Goal: Book appointment/travel/reservation

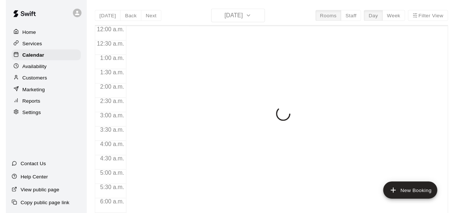
scroll to position [326, 0]
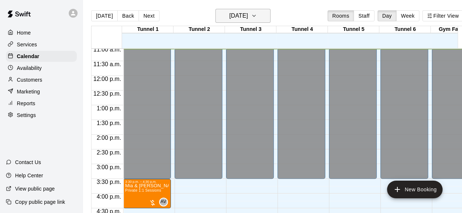
click at [257, 17] on icon "button" at bounding box center [254, 15] width 6 height 9
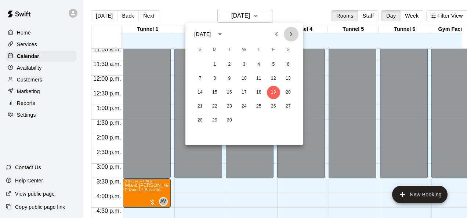
click at [293, 34] on icon "Next month" at bounding box center [291, 34] width 3 height 4
click at [241, 61] on button "1" at bounding box center [244, 64] width 13 height 13
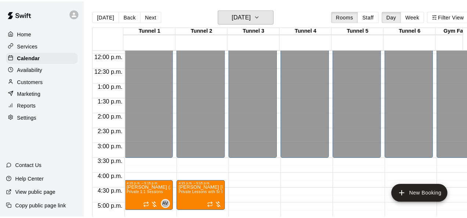
scroll to position [363, 0]
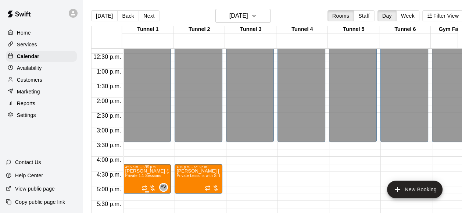
click at [158, 171] on p "[PERSON_NAME] (2 of 6)" at bounding box center [146, 171] width 43 height 0
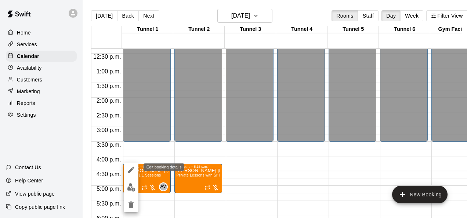
click at [127, 170] on icon "edit" at bounding box center [131, 170] width 9 height 9
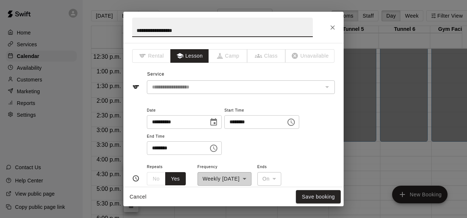
click at [218, 121] on icon "Choose date, selected date is Oct 1, 2025" at bounding box center [213, 122] width 9 height 9
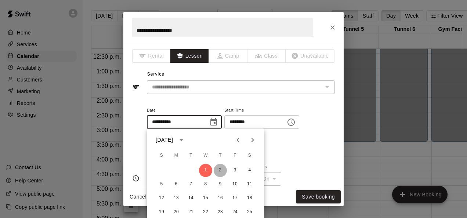
click at [222, 170] on button "2" at bounding box center [220, 170] width 13 height 13
type input "**********"
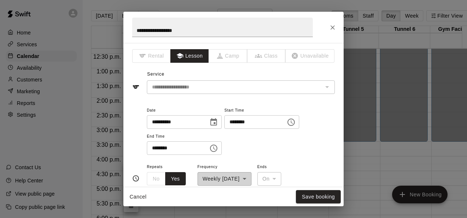
scroll to position [37, 0]
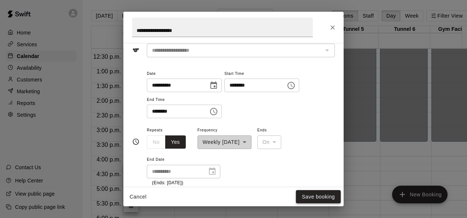
click at [311, 201] on button "Save booking" at bounding box center [318, 197] width 45 height 14
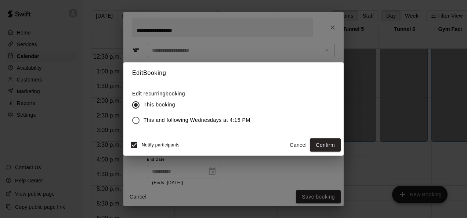
click at [331, 29] on div "Edit Booking Edit recurring booking This booking This and following Wednesdays …" at bounding box center [233, 109] width 467 height 218
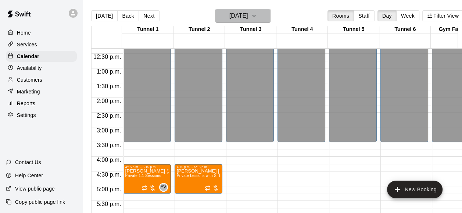
click at [265, 18] on button "[DATE]" at bounding box center [242, 16] width 55 height 14
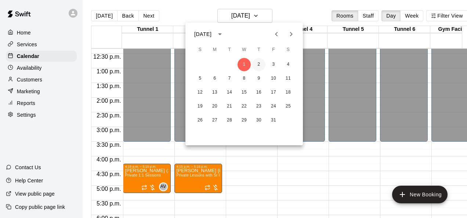
click at [263, 64] on button "2" at bounding box center [258, 64] width 13 height 13
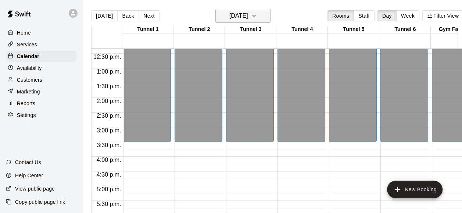
click at [244, 13] on h6 "[DATE]" at bounding box center [238, 16] width 19 height 10
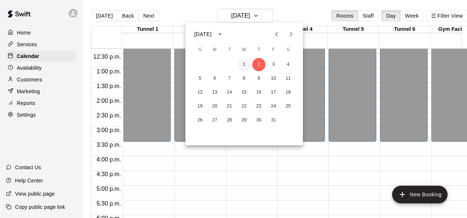
click at [245, 64] on button "1" at bounding box center [244, 64] width 13 height 13
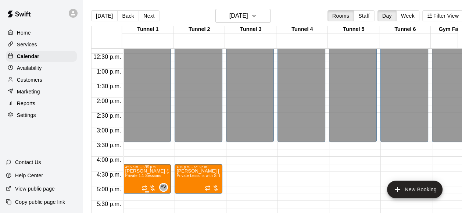
click at [157, 169] on div "4:15 p.m. – 5:15 p.m." at bounding box center [146, 167] width 43 height 4
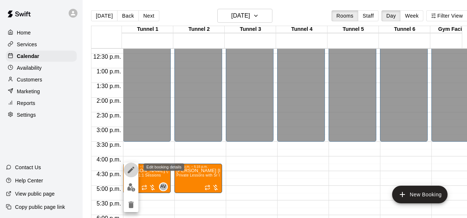
click at [128, 168] on icon "edit" at bounding box center [131, 170] width 9 height 9
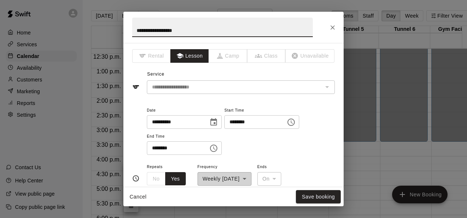
click at [165, 117] on input "**********" at bounding box center [175, 122] width 57 height 14
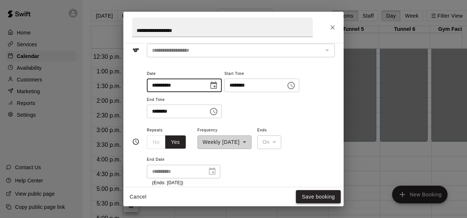
type input "**********"
click at [309, 198] on button "Save booking" at bounding box center [318, 197] width 45 height 14
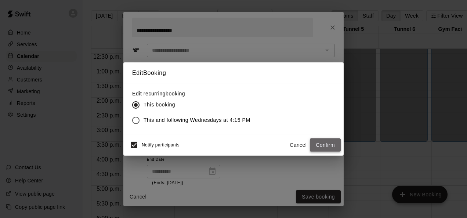
click at [323, 147] on button "Confirm" at bounding box center [325, 146] width 31 height 14
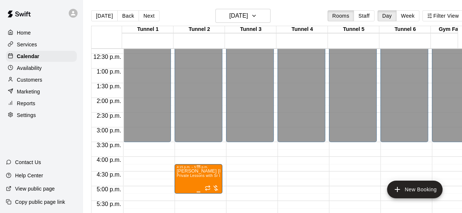
click at [203, 174] on span "Private Lessons with Sr Instructor" at bounding box center [206, 175] width 59 height 4
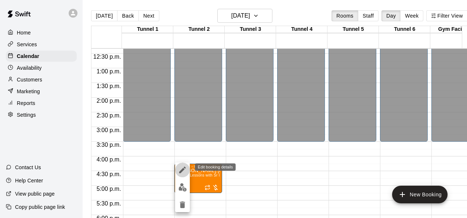
click at [180, 170] on icon "edit" at bounding box center [182, 170] width 9 height 9
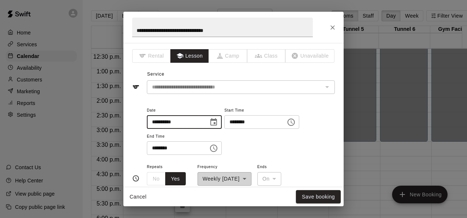
click at [165, 118] on input "**********" at bounding box center [175, 122] width 57 height 14
type input "**********"
click at [318, 192] on button "Save booking" at bounding box center [318, 197] width 45 height 14
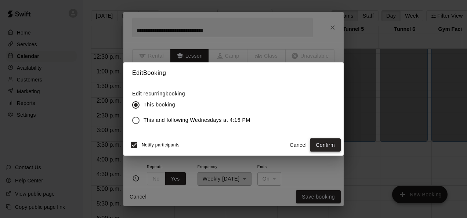
click at [316, 140] on button "Confirm" at bounding box center [325, 146] width 31 height 14
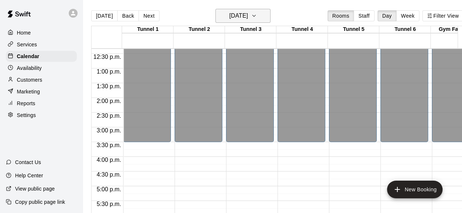
click at [248, 17] on h6 "[DATE]" at bounding box center [238, 16] width 19 height 10
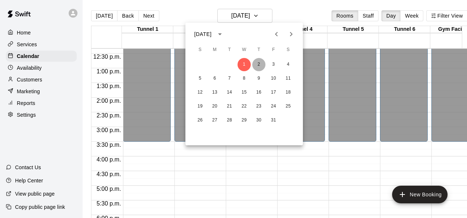
click at [264, 67] on button "2" at bounding box center [258, 64] width 13 height 13
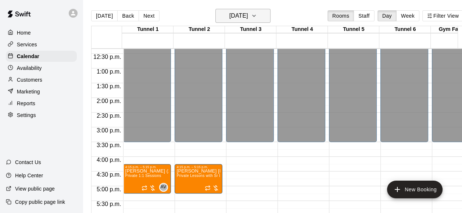
click at [263, 12] on button "[DATE]" at bounding box center [242, 16] width 55 height 14
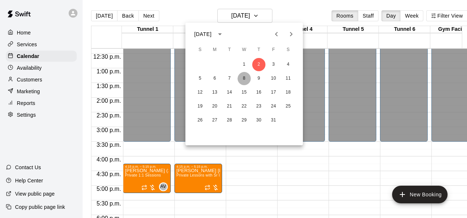
click at [243, 79] on button "8" at bounding box center [244, 78] width 13 height 13
